Goal: Task Accomplishment & Management: Manage account settings

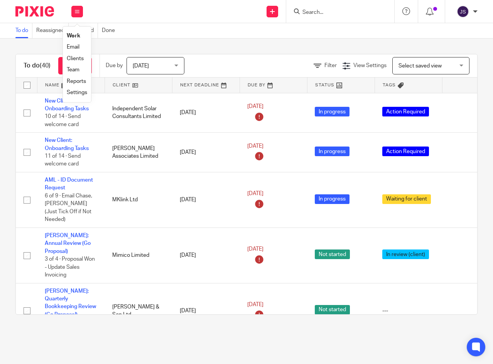
scroll to position [625, 0]
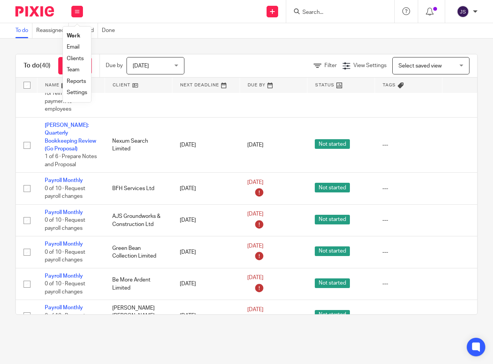
click at [55, 210] on link "Payroll Monthly" at bounding box center [64, 212] width 38 height 5
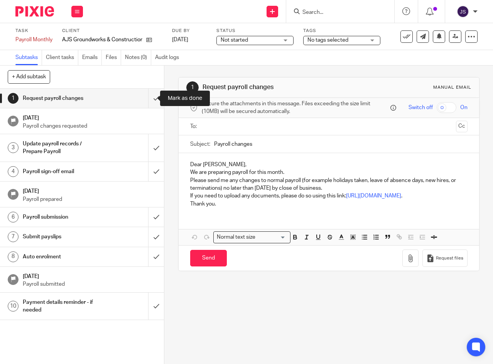
click at [149, 99] on input "submit" at bounding box center [82, 98] width 164 height 19
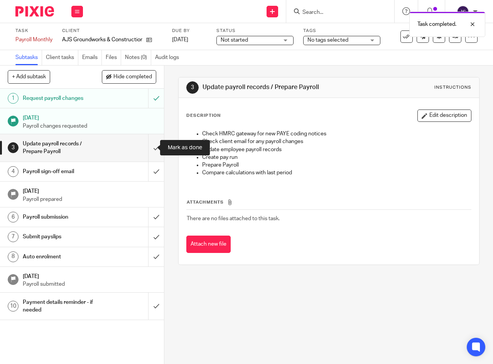
click at [147, 150] on input "submit" at bounding box center [82, 147] width 164 height 27
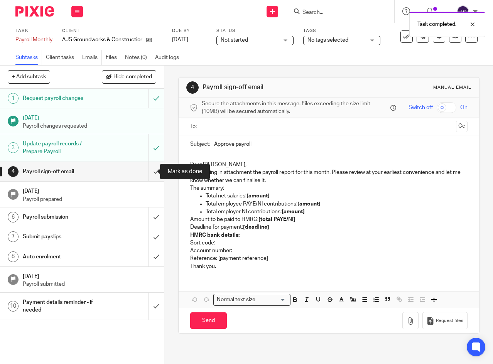
click at [148, 171] on input "submit" at bounding box center [82, 171] width 164 height 19
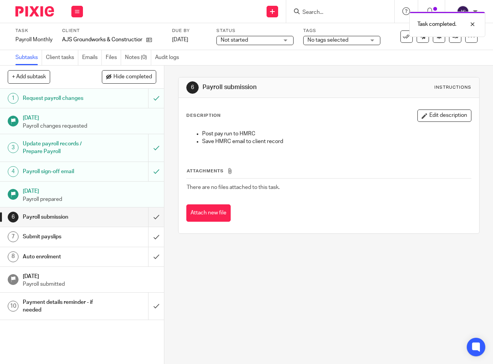
click at [258, 41] on span "Not started" at bounding box center [250, 40] width 58 height 8
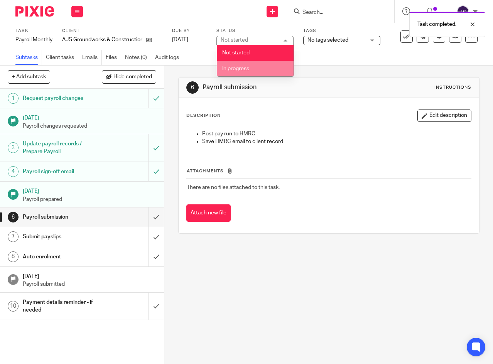
click at [251, 67] on li "In progress" at bounding box center [255, 69] width 76 height 16
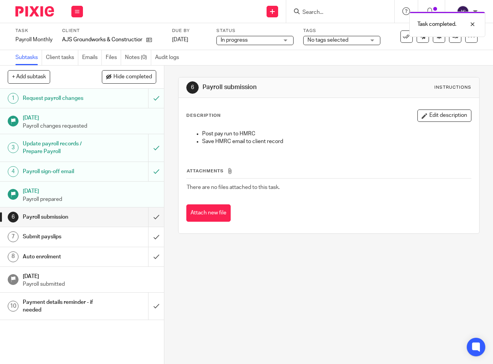
click at [355, 38] on span "No tags selected" at bounding box center [336, 40] width 58 height 8
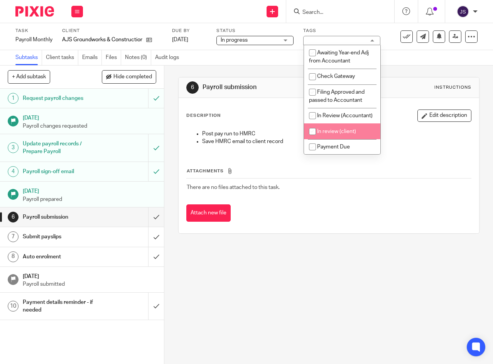
click at [328, 134] on span "In review (client)" at bounding box center [336, 131] width 39 height 5
checkbox input "true"
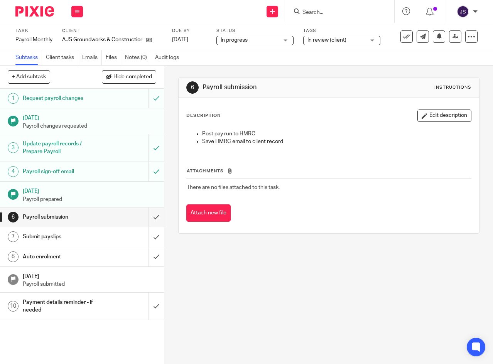
click at [186, 41] on link "[DATE]" at bounding box center [189, 40] width 35 height 8
click at [79, 11] on icon at bounding box center [77, 11] width 5 height 5
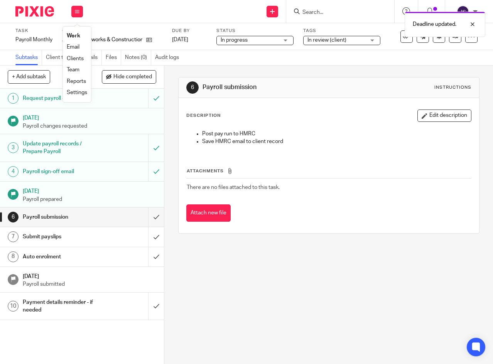
click at [75, 36] on link "Work" at bounding box center [74, 35] width 14 height 5
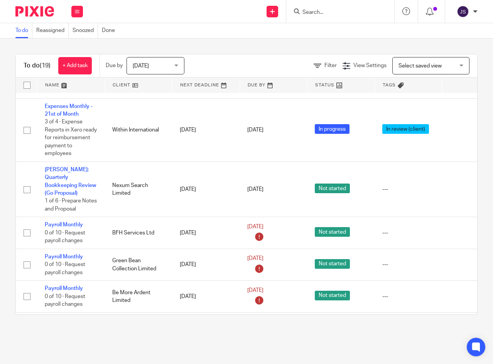
scroll to position [593, 0]
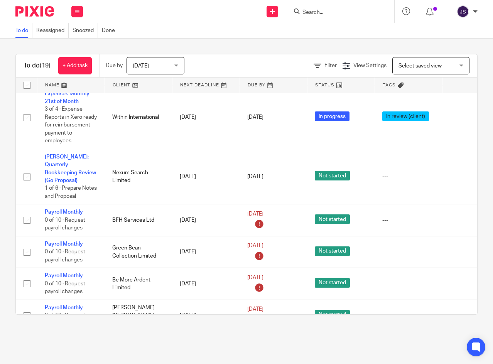
click at [76, 305] on link "Payroll Monthly" at bounding box center [64, 307] width 38 height 5
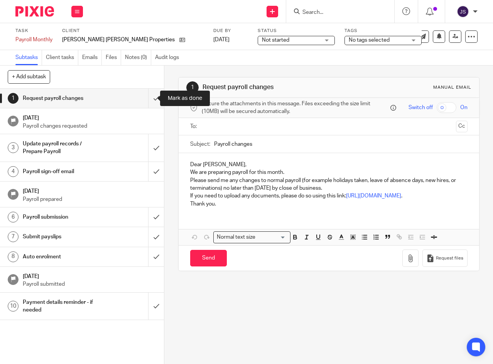
click at [146, 99] on input "submit" at bounding box center [82, 98] width 164 height 19
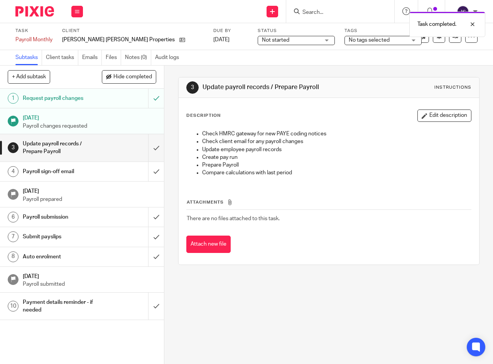
click at [263, 40] on div "Not started Not started" at bounding box center [296, 40] width 77 height 9
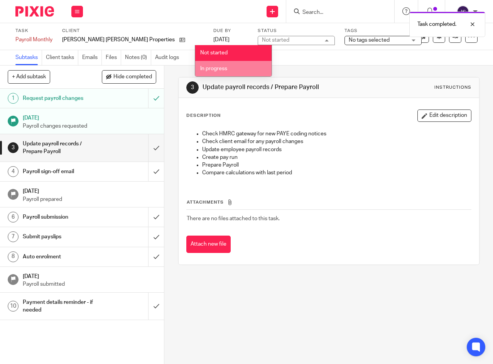
click at [220, 70] on span "In progress" at bounding box center [213, 68] width 27 height 5
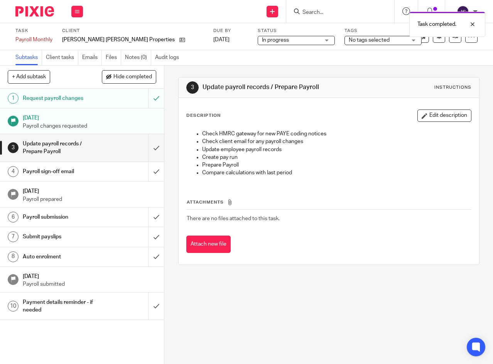
click at [348, 39] on div "No tags selected" at bounding box center [383, 40] width 77 height 9
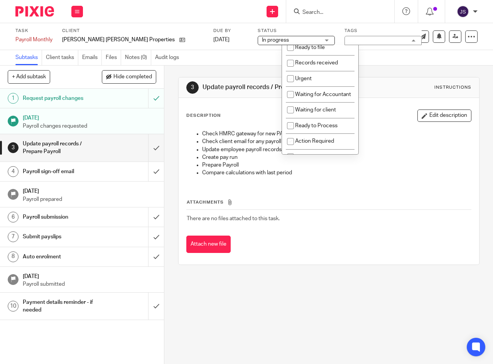
scroll to position [116, 0]
click at [288, 117] on input "checkbox" at bounding box center [290, 109] width 15 height 15
checkbox input "true"
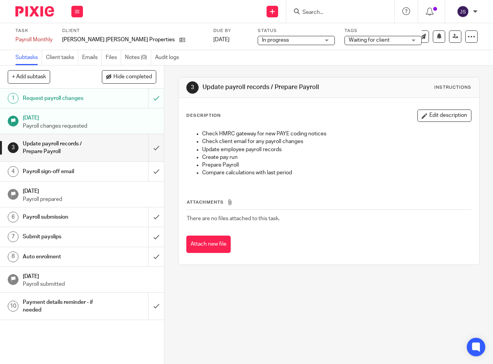
click at [169, 167] on div "3 Update payroll records / Prepare Payroll Instructions Description Edit descri…" at bounding box center [328, 215] width 329 height 299
click at [213, 39] on link "[DATE]" at bounding box center [230, 40] width 35 height 8
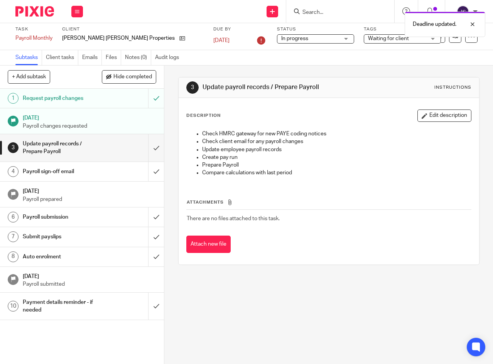
click at [77, 8] on button at bounding box center [77, 12] width 12 height 12
click at [71, 37] on link "Work" at bounding box center [74, 35] width 14 height 5
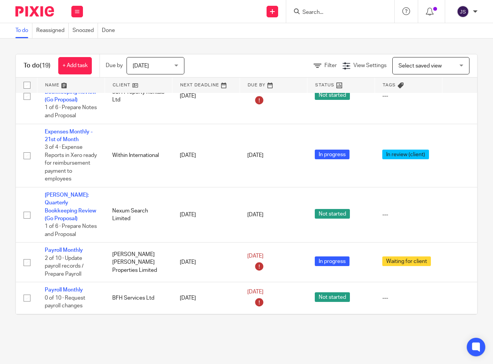
scroll to position [601, 0]
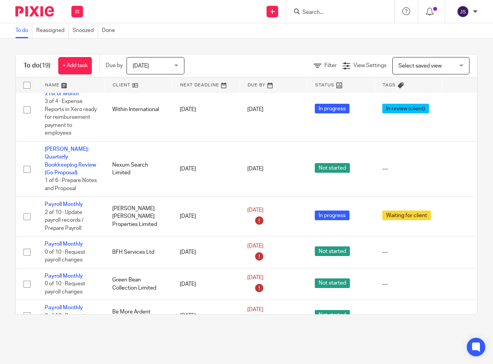
click at [79, 12] on icon at bounding box center [77, 11] width 5 height 5
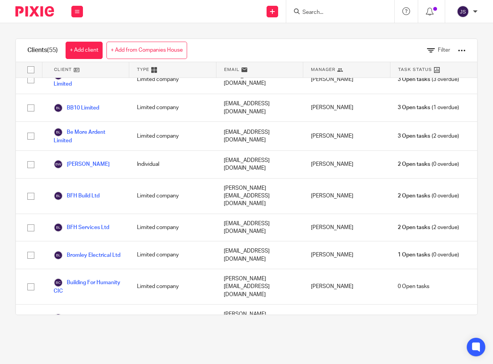
scroll to position [154, 0]
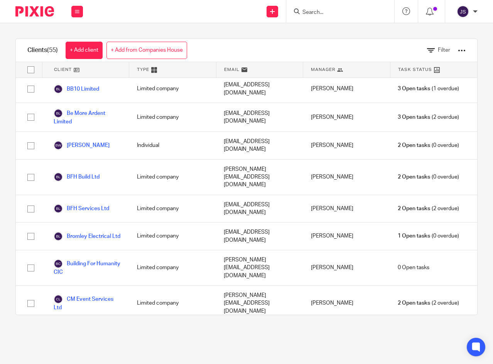
click at [103, 204] on link "BFH Services Ltd" at bounding box center [82, 208] width 56 height 9
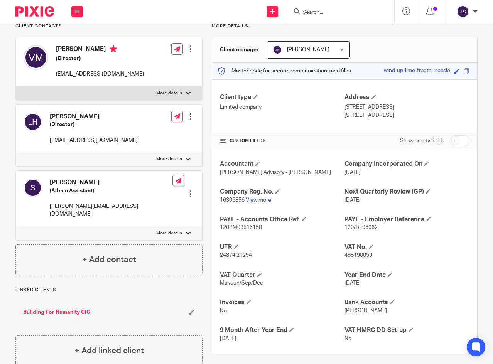
scroll to position [69, 0]
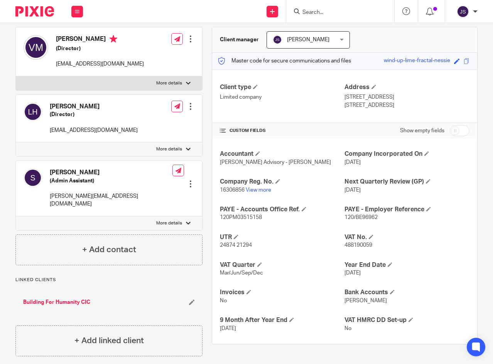
click at [461, 130] on input "checkbox" at bounding box center [460, 130] width 20 height 11
checkbox input "true"
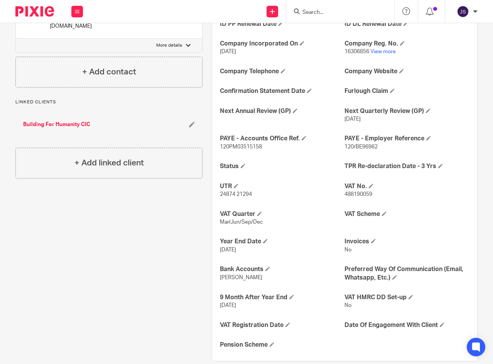
scroll to position [260, 0]
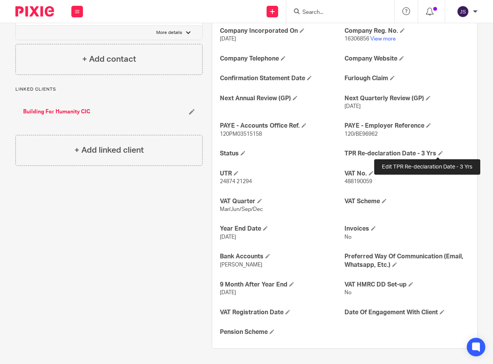
click at [438, 152] on span at bounding box center [440, 153] width 5 height 5
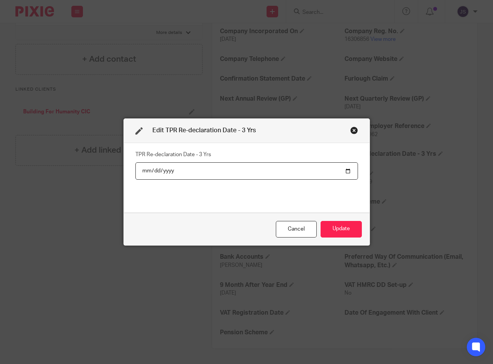
click at [141, 170] on input "date" at bounding box center [246, 170] width 223 height 17
type input "2028-06-02"
click at [211, 205] on div "TPR Re-declaration Date - 3 Yrs 2028-06-02" at bounding box center [246, 178] width 223 height 58
click at [330, 229] on button "Update" at bounding box center [341, 229] width 41 height 17
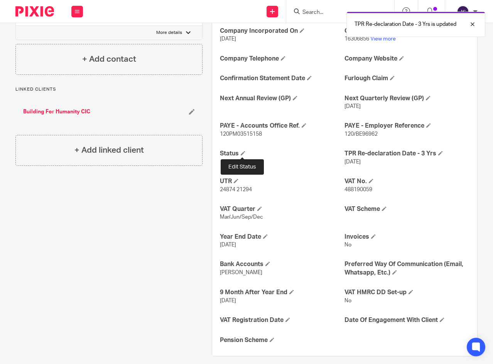
click at [244, 152] on span at bounding box center [243, 153] width 5 height 5
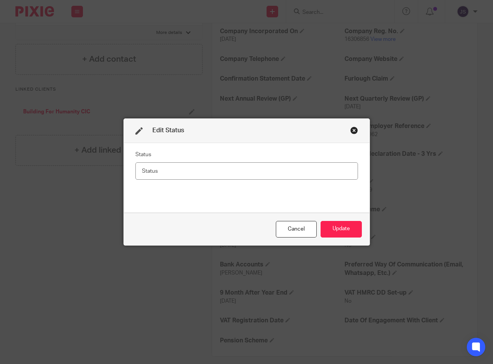
click at [350, 131] on div "Close this dialog window" at bounding box center [354, 131] width 8 height 8
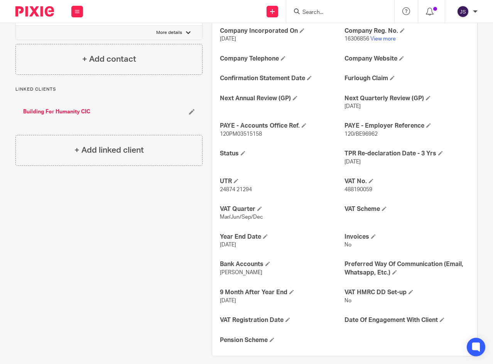
scroll to position [267, 0]
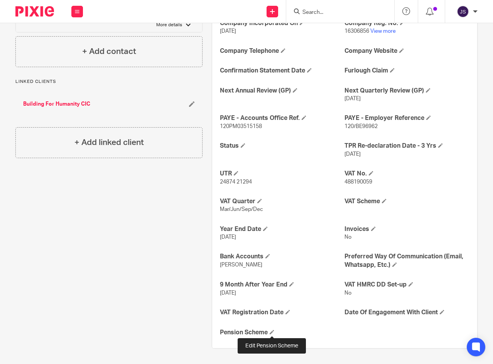
click at [272, 332] on span at bounding box center [272, 332] width 5 height 5
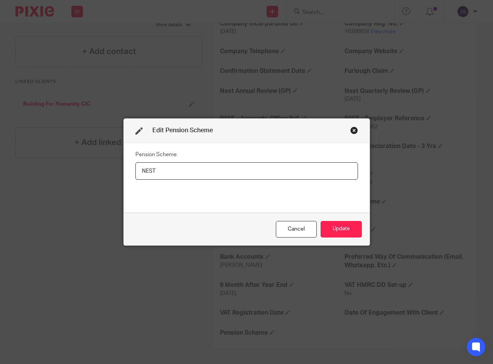
type input "NEST"
click at [351, 227] on button "Update" at bounding box center [341, 229] width 41 height 17
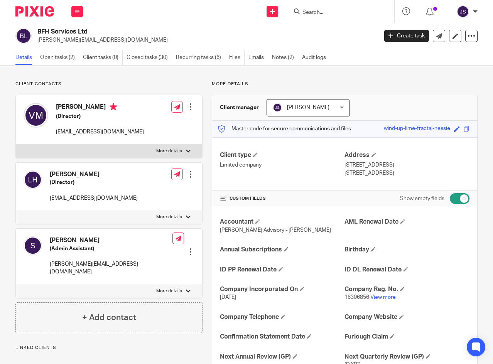
scroll to position [0, 0]
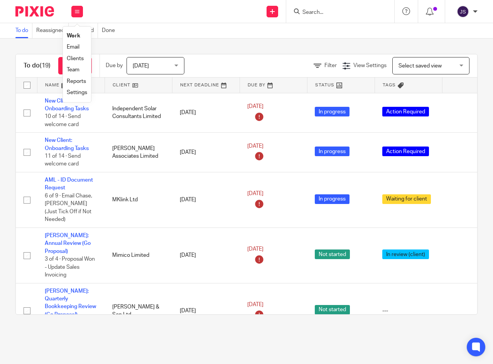
scroll to position [601, 0]
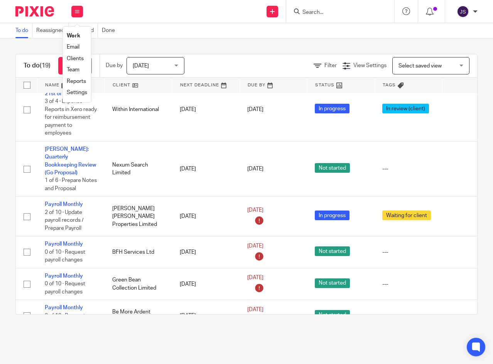
click at [67, 242] on link "Payroll Monthly" at bounding box center [64, 244] width 38 height 5
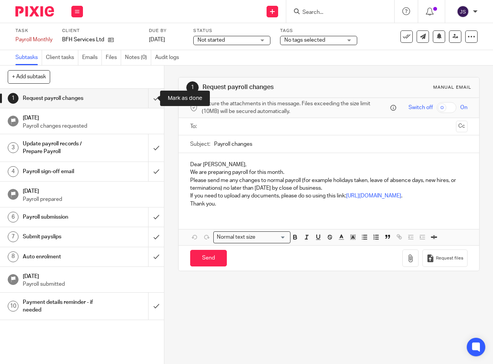
click at [149, 98] on input "submit" at bounding box center [82, 98] width 164 height 19
click at [258, 38] on div "Not started Not started" at bounding box center [231, 40] width 77 height 9
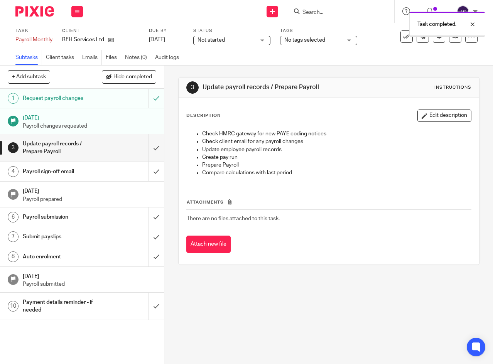
click at [236, 41] on span "Not started" at bounding box center [227, 40] width 58 height 8
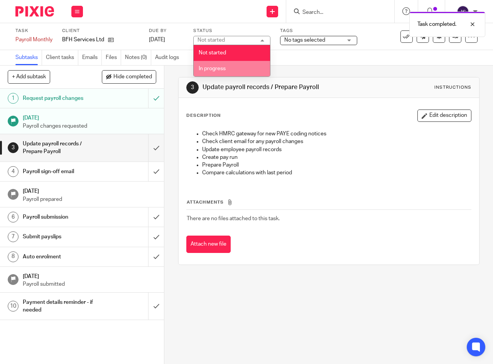
click at [228, 68] on li "In progress" at bounding box center [232, 69] width 76 height 16
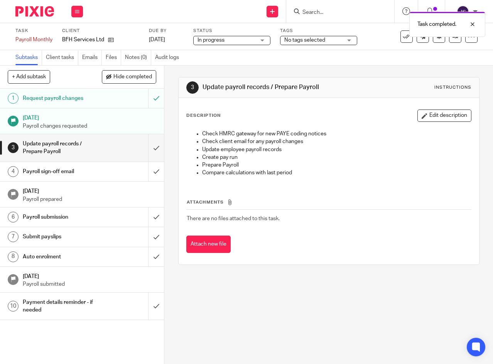
click at [337, 38] on span "No tags selected" at bounding box center [313, 40] width 58 height 8
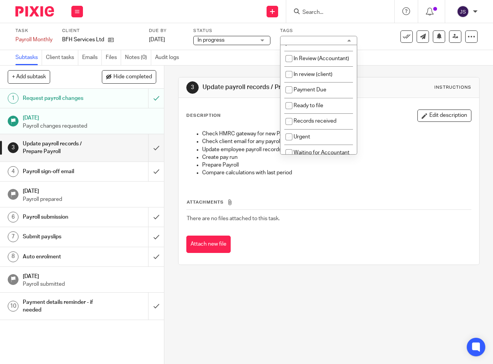
scroll to position [39, 0]
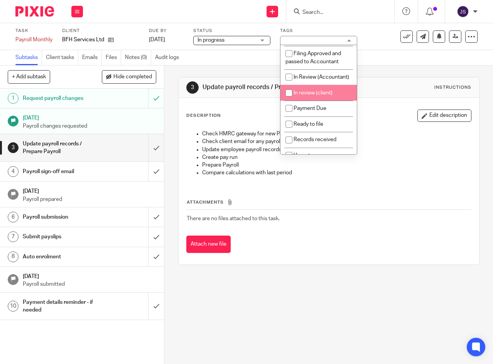
click at [290, 100] on input "checkbox" at bounding box center [289, 93] width 15 height 15
checkbox input "true"
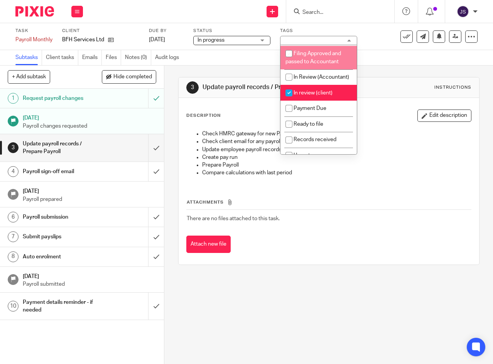
click at [240, 20] on div "Send new email Create task Add client Get Support Contact via email Check our d…" at bounding box center [292, 11] width 402 height 23
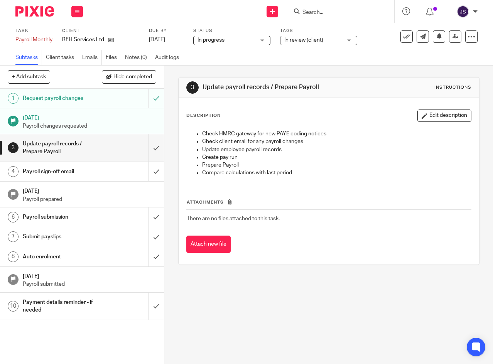
click at [173, 40] on link "[DATE]" at bounding box center [166, 40] width 35 height 8
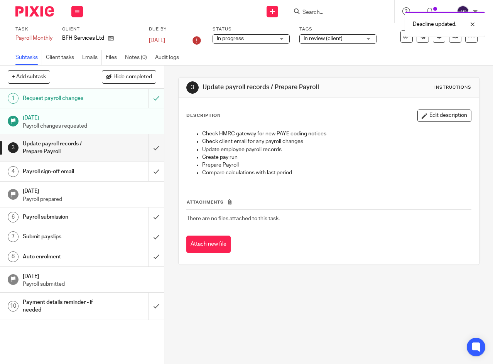
click at [79, 12] on icon at bounding box center [77, 11] width 5 height 5
click at [74, 35] on link "Work" at bounding box center [74, 35] width 14 height 5
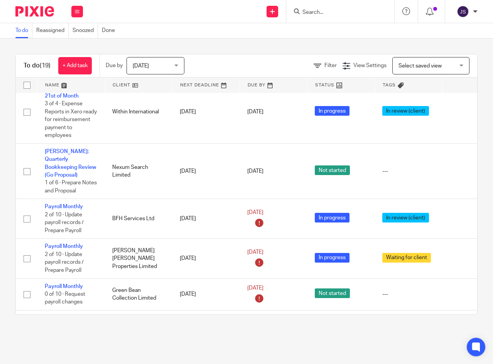
scroll to position [609, 0]
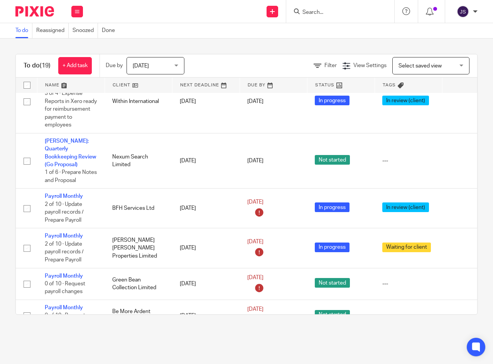
click at [69, 233] on link "Payroll Monthly" at bounding box center [64, 235] width 38 height 5
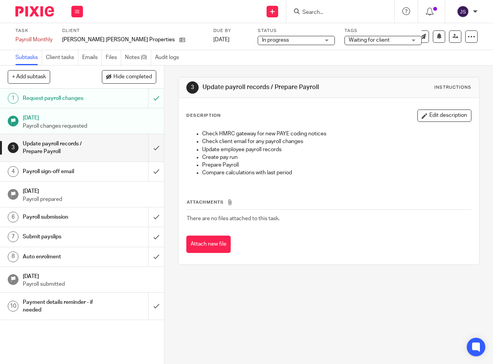
click at [74, 9] on button at bounding box center [77, 12] width 12 height 12
click at [71, 38] on link "Work" at bounding box center [74, 35] width 14 height 5
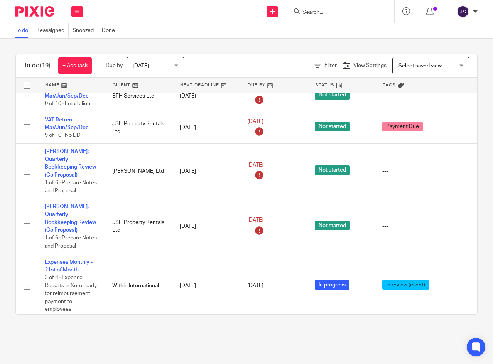
scroll to position [609, 0]
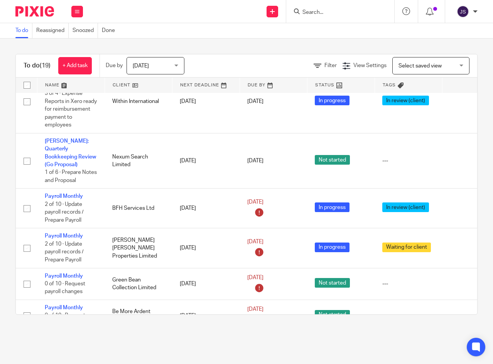
click at [71, 337] on link "Payroll Monthly" at bounding box center [64, 339] width 38 height 5
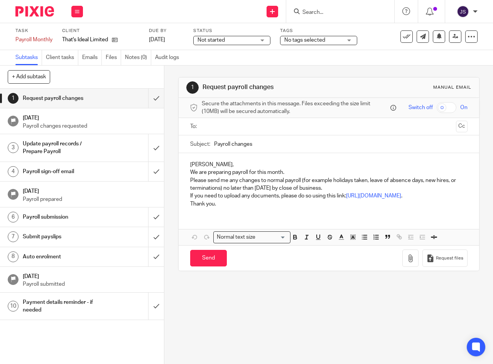
click at [260, 39] on div "Not started Not started" at bounding box center [231, 40] width 77 height 9
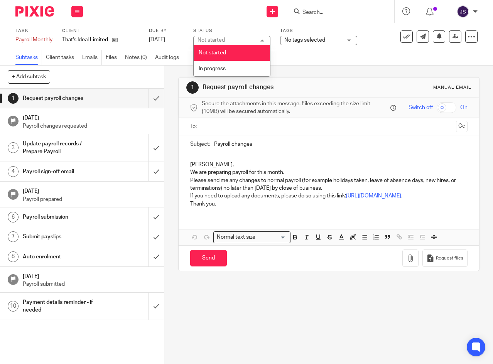
click at [253, 54] on li "Not started" at bounding box center [232, 53] width 76 height 16
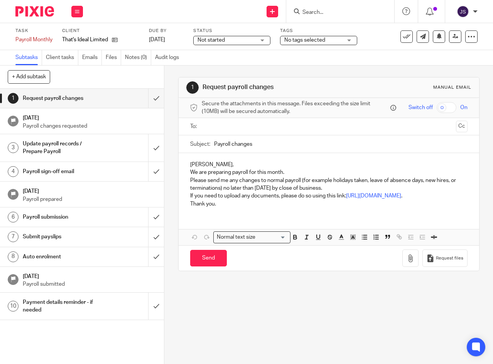
click at [247, 41] on span "Not started" at bounding box center [227, 40] width 58 height 8
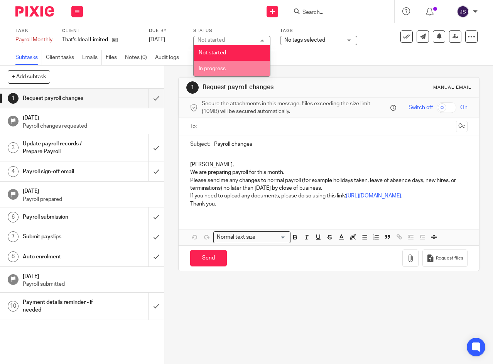
click at [235, 69] on li "In progress" at bounding box center [232, 69] width 76 height 16
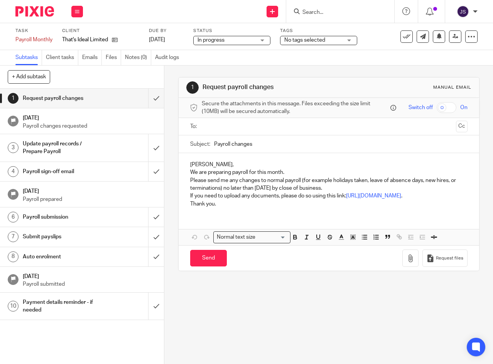
click at [347, 39] on div "No tags selected" at bounding box center [318, 40] width 77 height 9
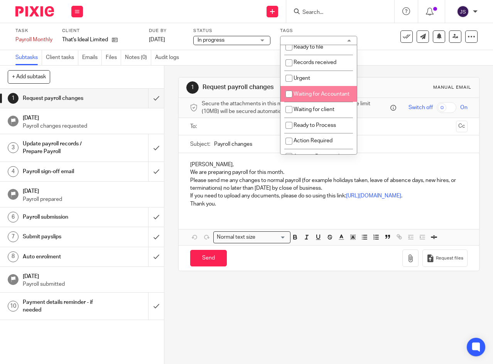
scroll to position [77, 0]
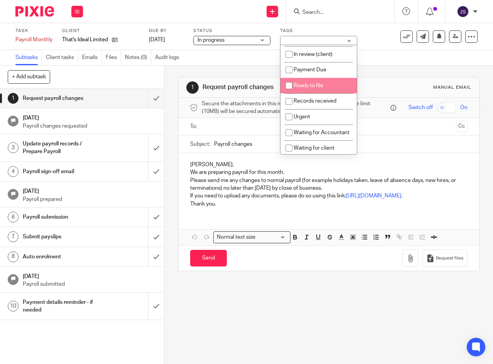
click at [287, 92] on input "checkbox" at bounding box center [289, 85] width 15 height 15
checkbox input "true"
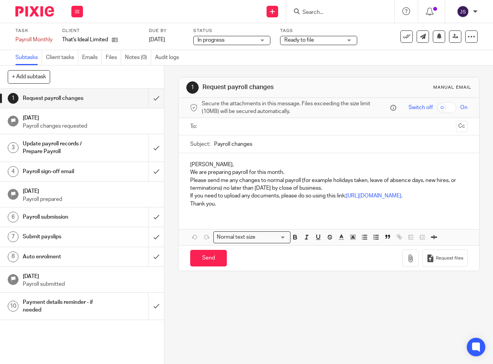
click at [198, 57] on div "Subtasks Client tasks Emails Files Notes (0) Audit logs" at bounding box center [246, 57] width 493 height 15
click at [179, 39] on link "29 Aug 2025" at bounding box center [166, 40] width 35 height 8
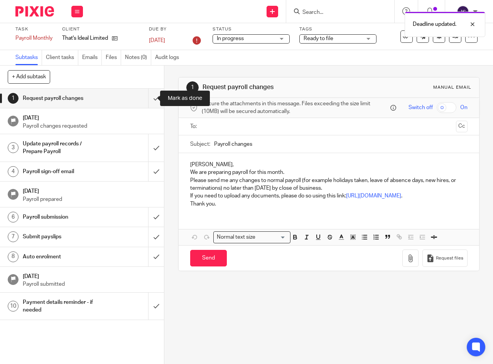
click at [149, 96] on input "submit" at bounding box center [82, 98] width 164 height 19
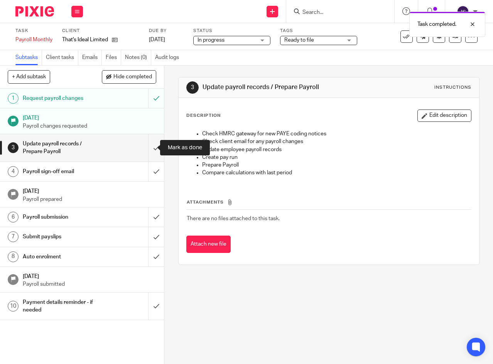
click at [149, 148] on input "submit" at bounding box center [82, 147] width 164 height 27
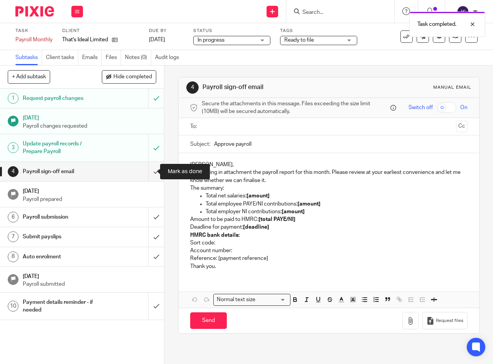
click at [149, 171] on input "submit" at bounding box center [82, 171] width 164 height 19
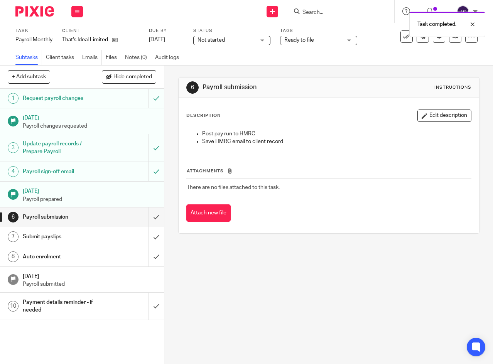
click at [78, 12] on icon at bounding box center [77, 11] width 5 height 5
click at [71, 34] on link "Work" at bounding box center [74, 35] width 14 height 5
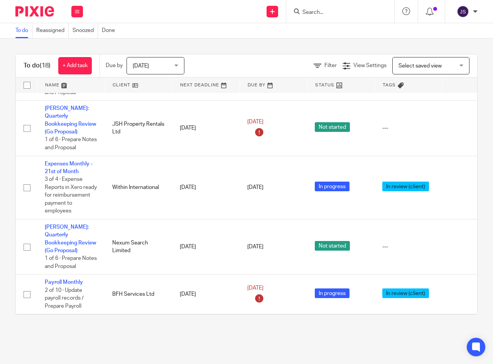
scroll to position [577, 0]
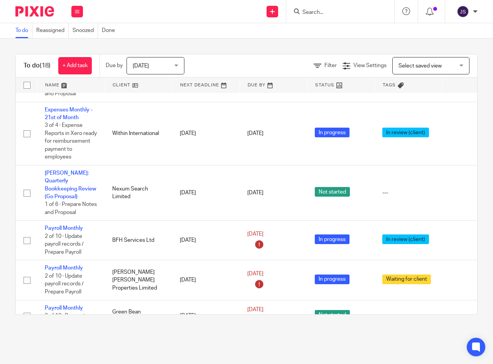
click at [69, 226] on link "Payroll Monthly" at bounding box center [64, 228] width 38 height 5
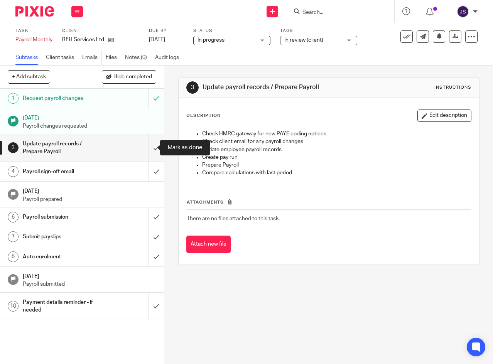
click at [147, 148] on input "submit" at bounding box center [82, 147] width 164 height 27
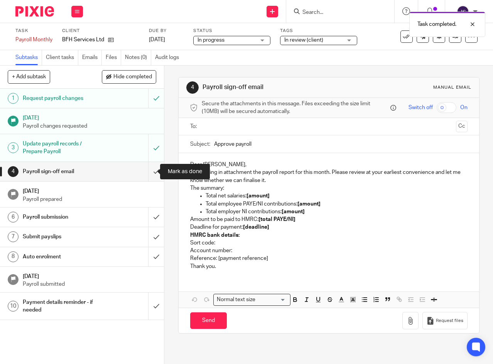
click at [148, 172] on input "submit" at bounding box center [82, 171] width 164 height 19
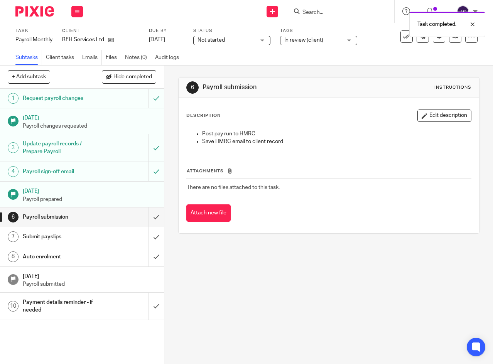
click at [236, 37] on span "Not started" at bounding box center [227, 40] width 58 height 8
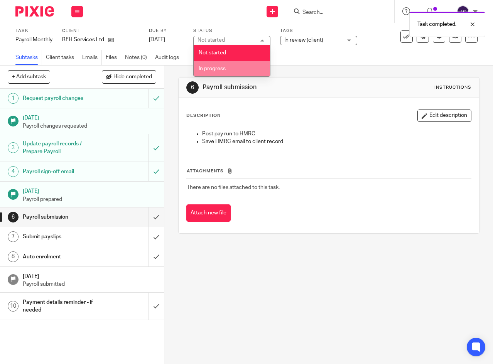
click at [233, 69] on li "In progress" at bounding box center [232, 69] width 76 height 16
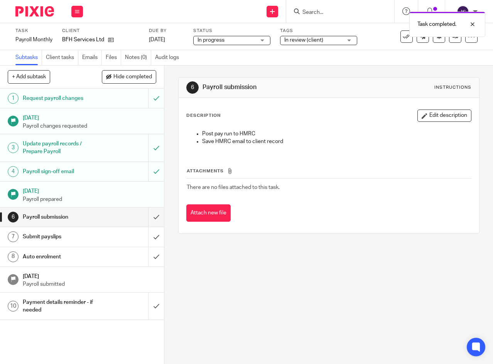
click at [288, 58] on div "Subtasks Client tasks Emails Files Notes (0) Audit logs" at bounding box center [246, 57] width 493 height 15
click at [78, 10] on icon at bounding box center [77, 11] width 5 height 5
click at [78, 36] on link "Work" at bounding box center [74, 35] width 14 height 5
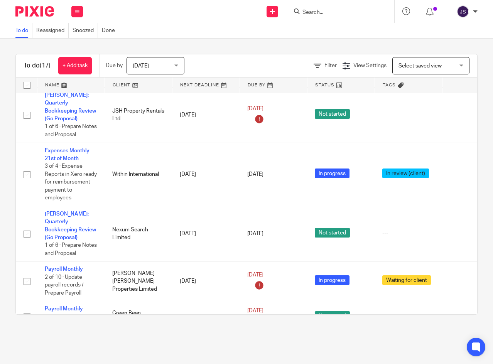
scroll to position [537, 0]
